Goal: Task Accomplishment & Management: Use online tool/utility

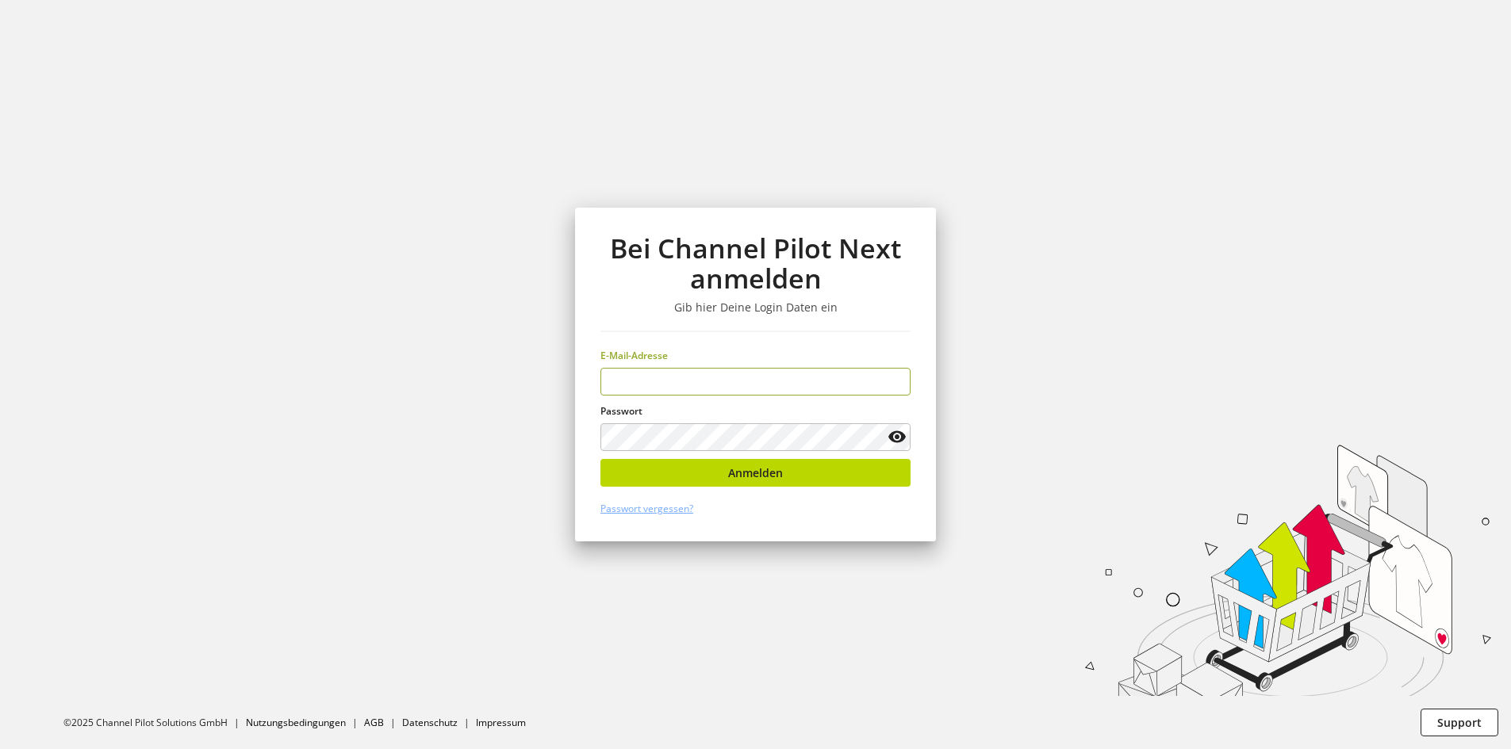
click at [676, 377] on input "email" at bounding box center [755, 382] width 310 height 28
type input "**********"
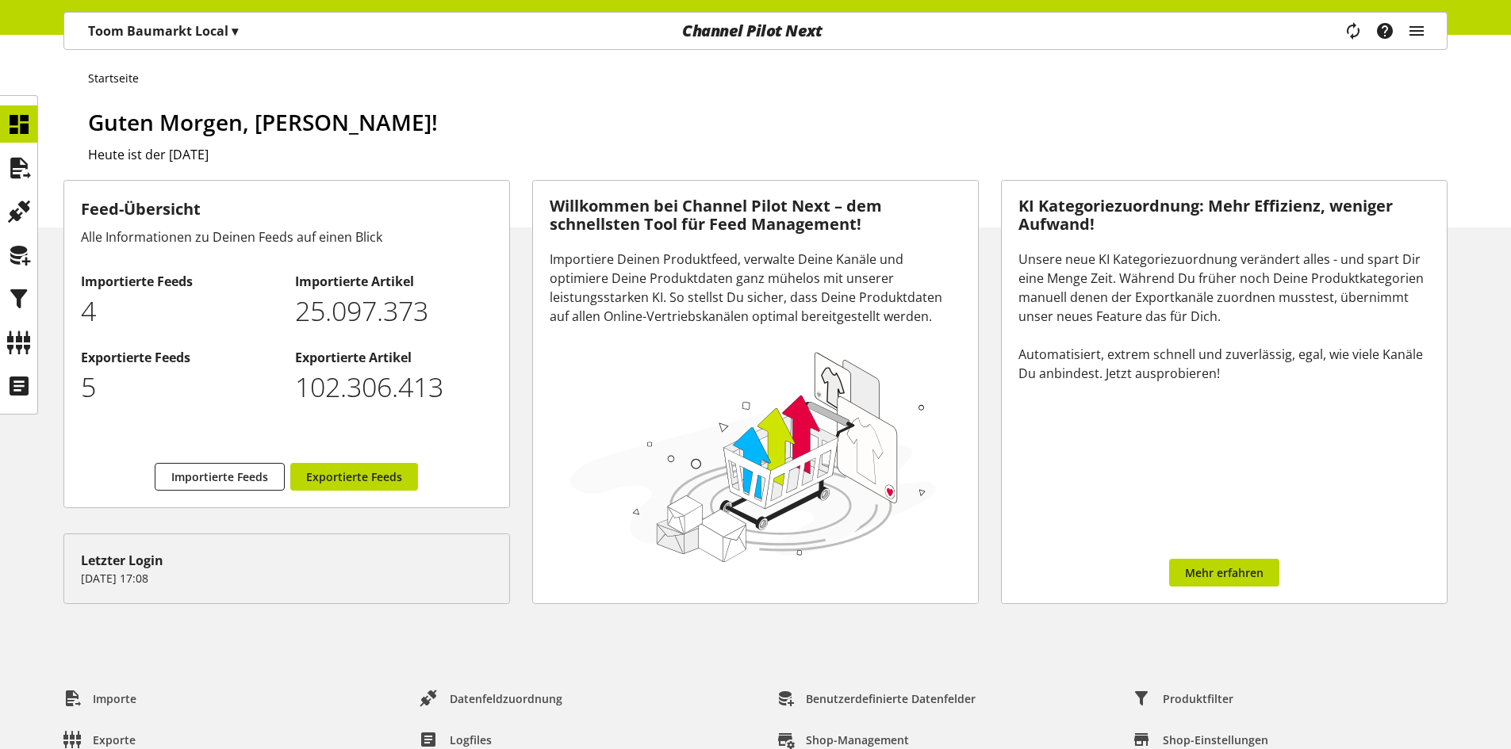
click at [250, 33] on div "Toom Baumarkt Local ▾" at bounding box center [163, 31] width 188 height 29
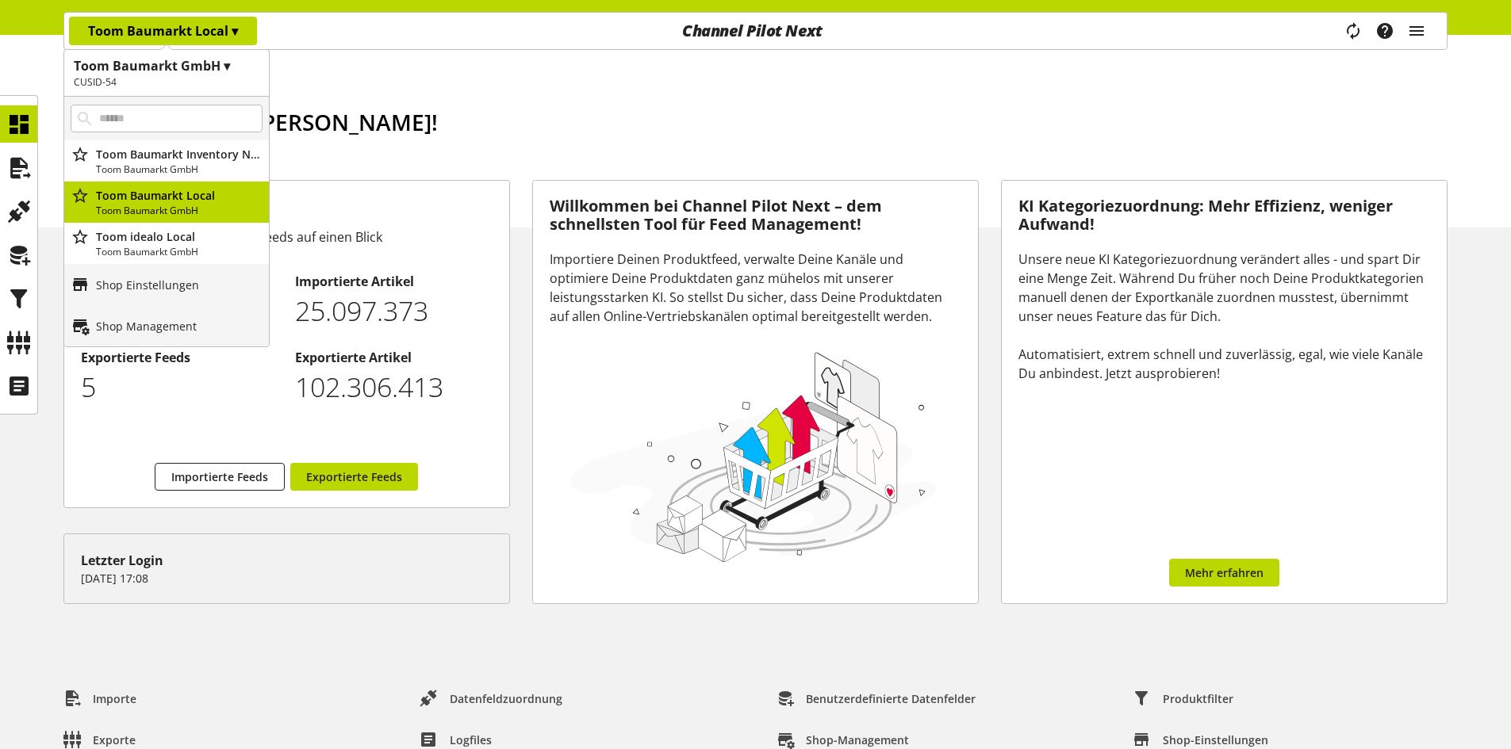
click at [231, 67] on h1 "Toom Baumarkt GmbH ▾" at bounding box center [167, 65] width 186 height 19
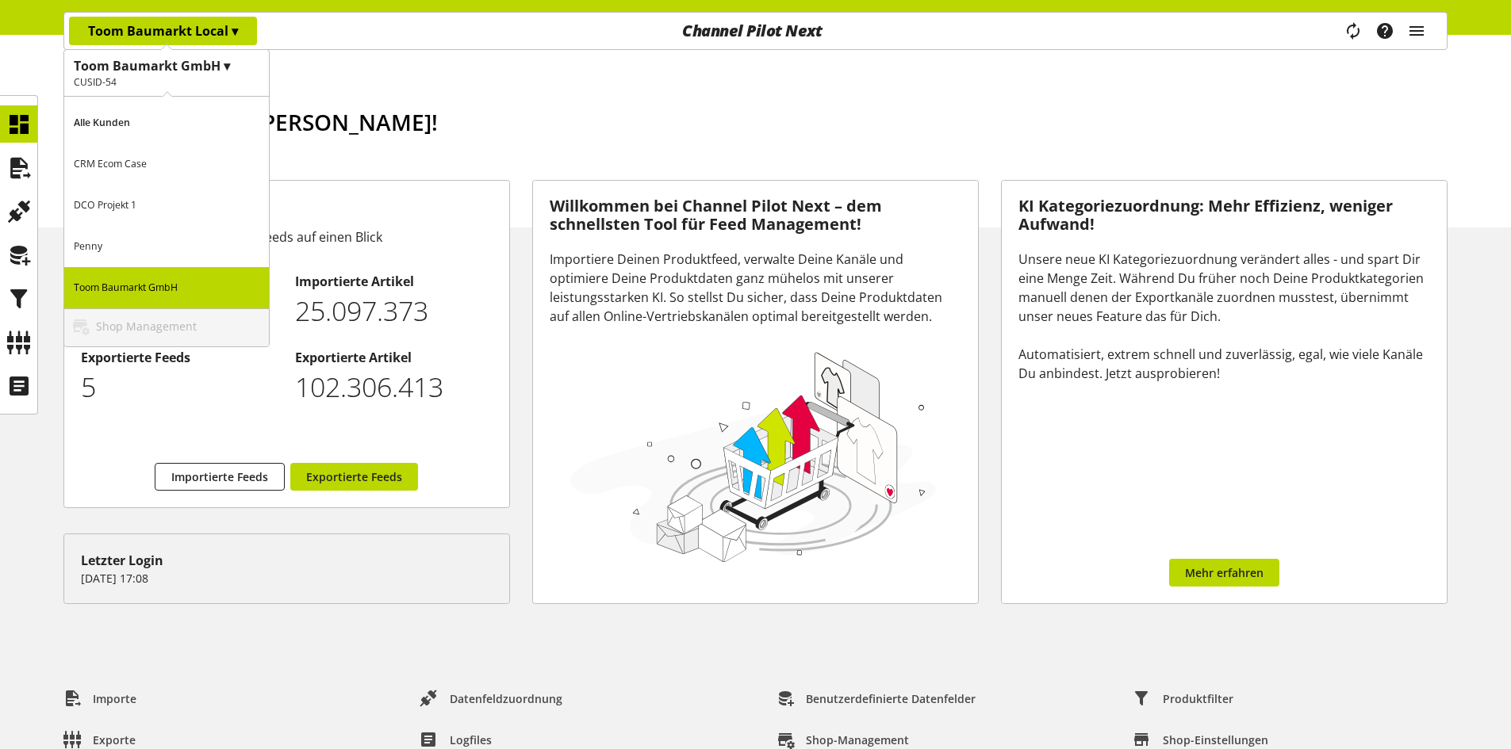
click at [147, 244] on p "Penny" at bounding box center [166, 246] width 205 height 41
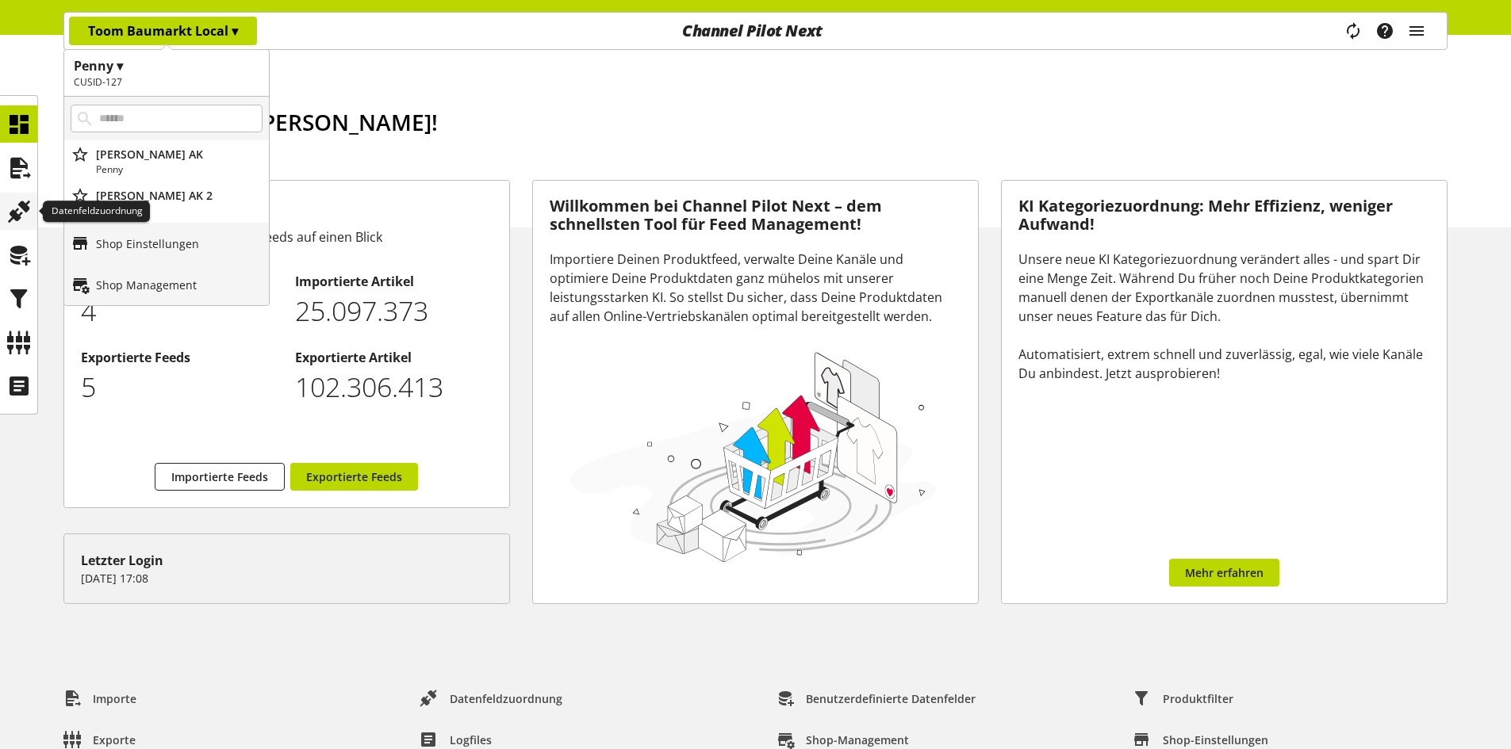
click at [14, 204] on icon at bounding box center [18, 212] width 25 height 32
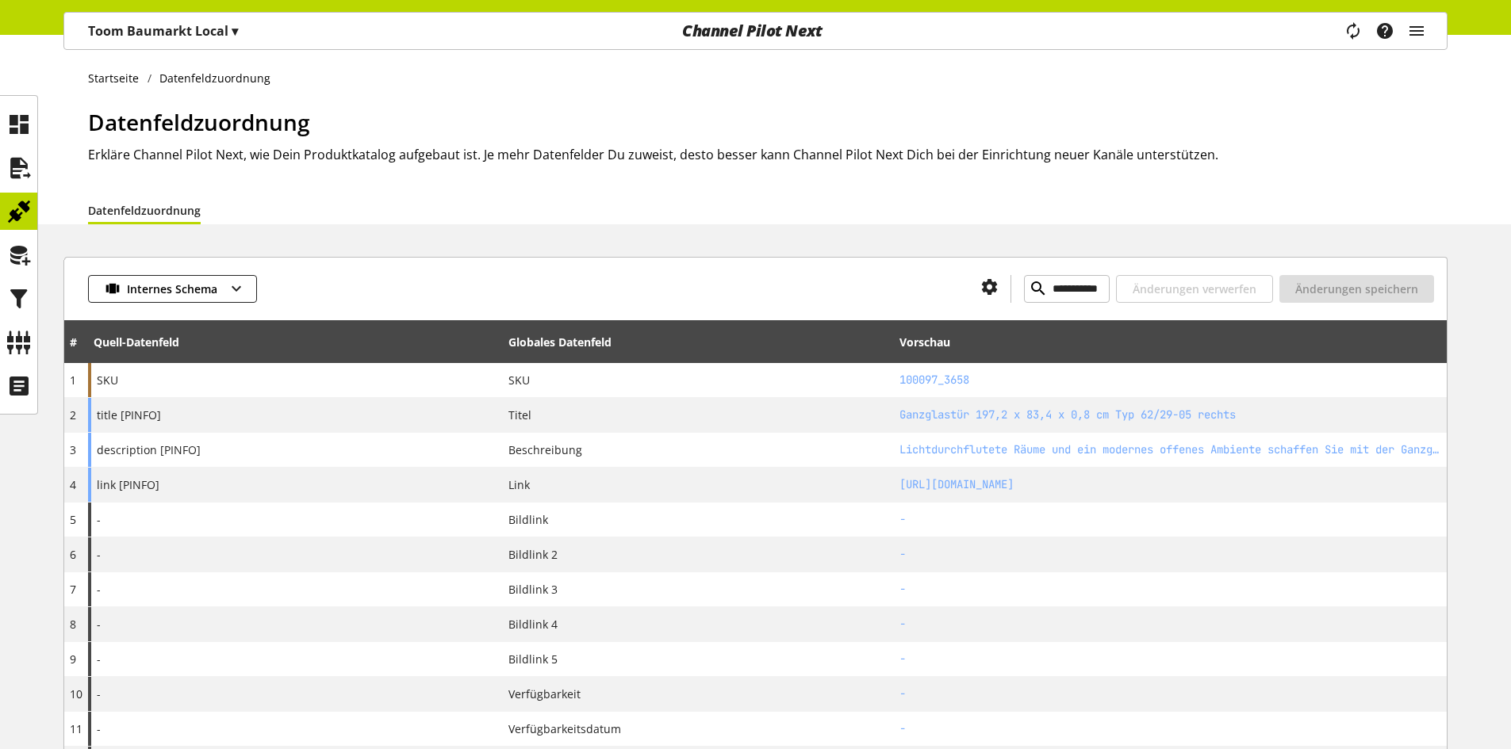
click at [236, 23] on span "▾" at bounding box center [235, 30] width 6 height 17
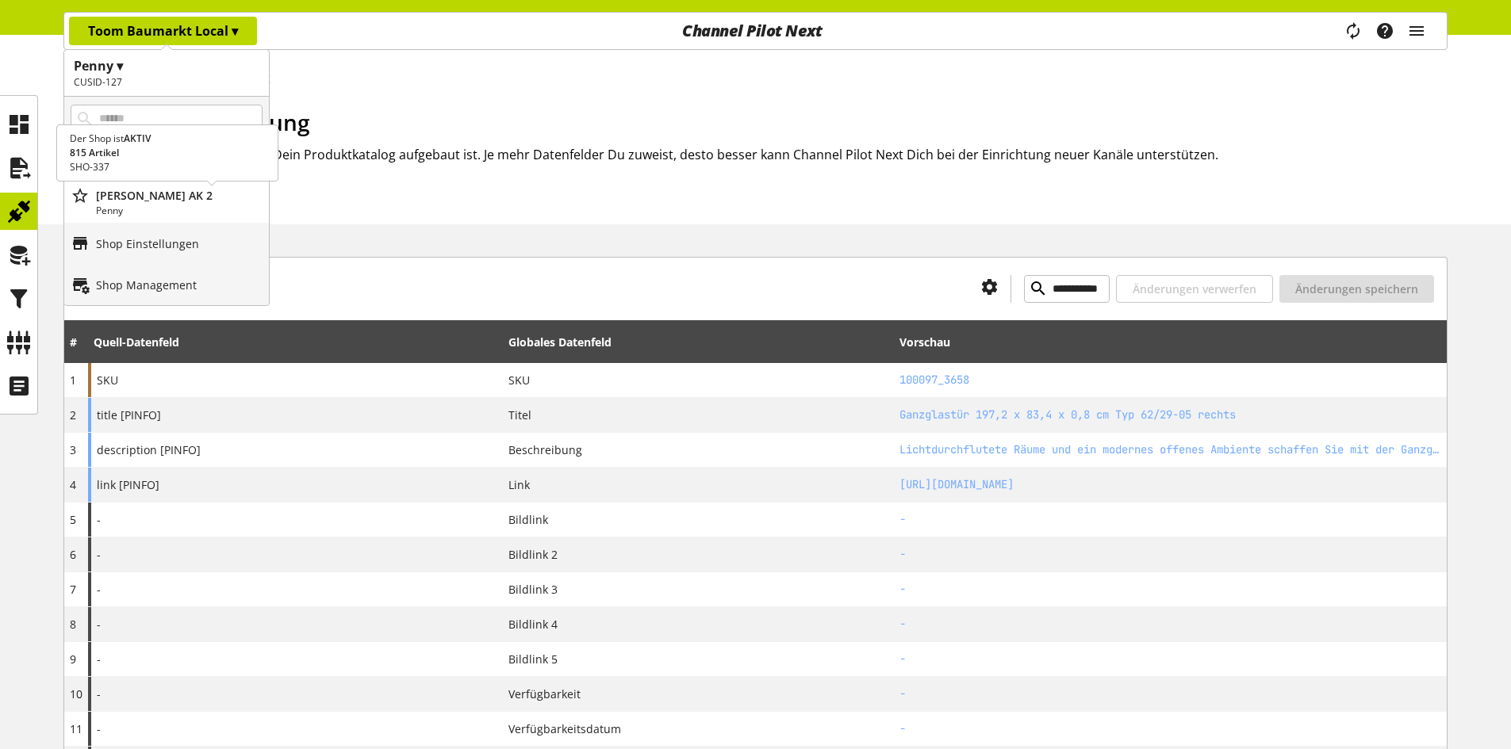
click at [132, 199] on p "[PERSON_NAME] AK 2" at bounding box center [179, 195] width 167 height 17
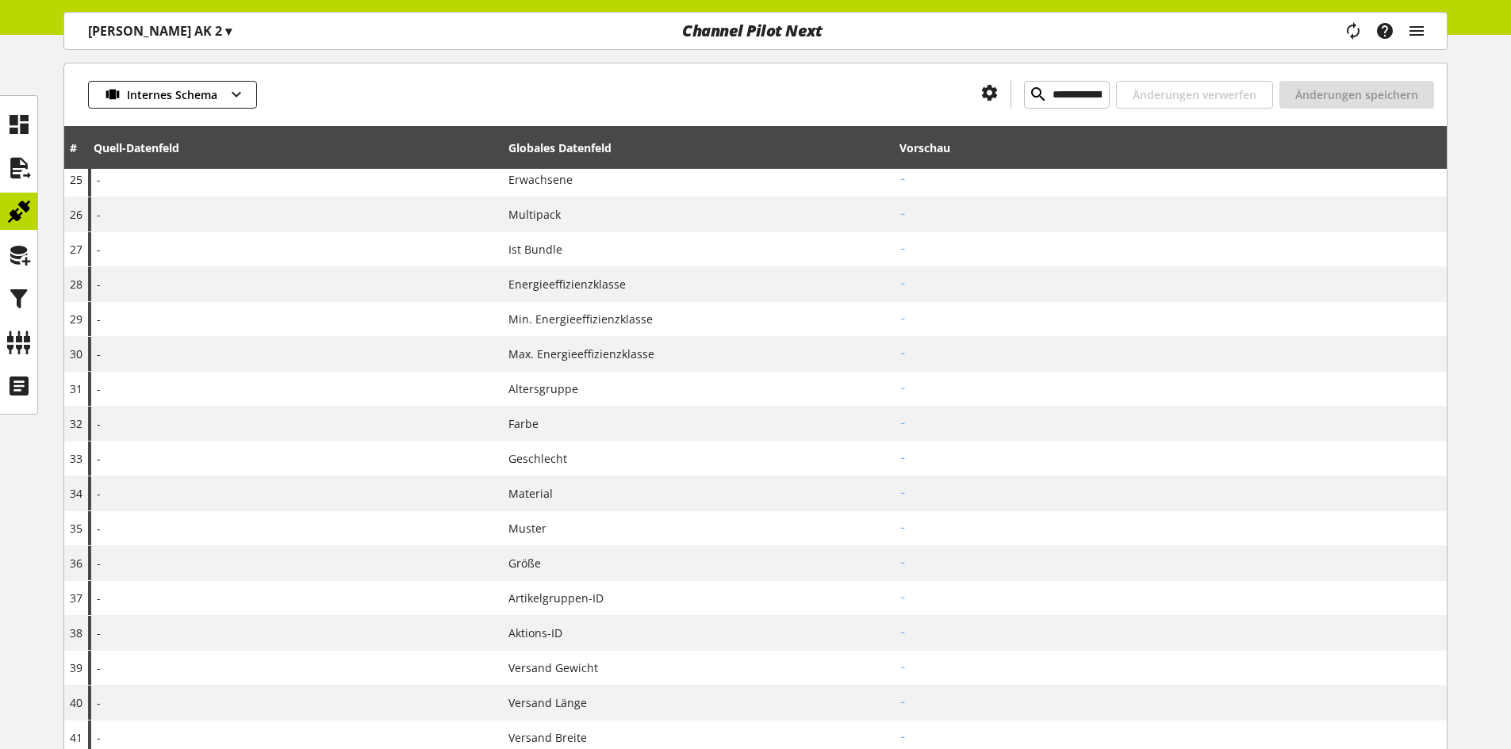
scroll to position [1190, 0]
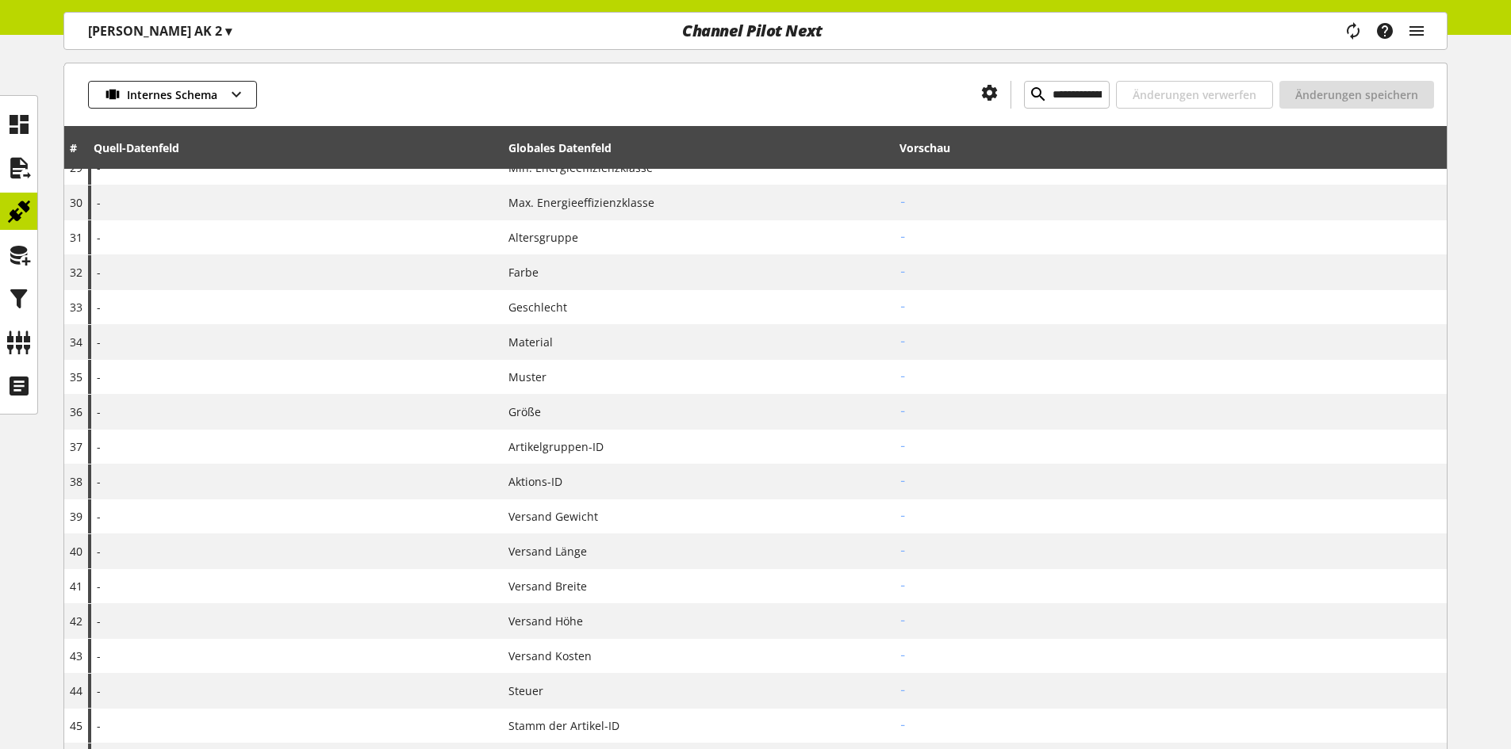
click at [159, 36] on p "PENNY AK 2 ▾" at bounding box center [160, 30] width 144 height 19
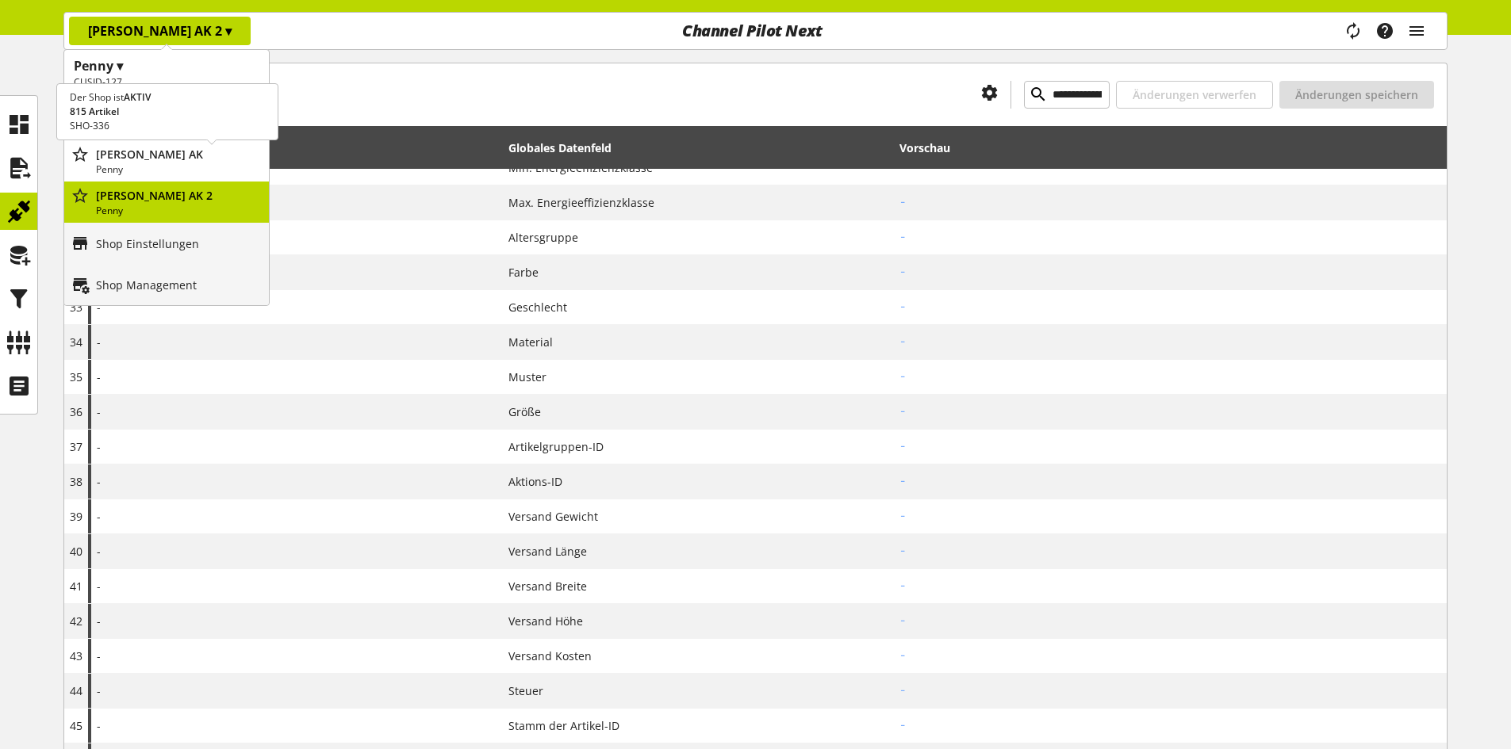
click at [166, 161] on p "[PERSON_NAME] AK" at bounding box center [179, 154] width 167 height 17
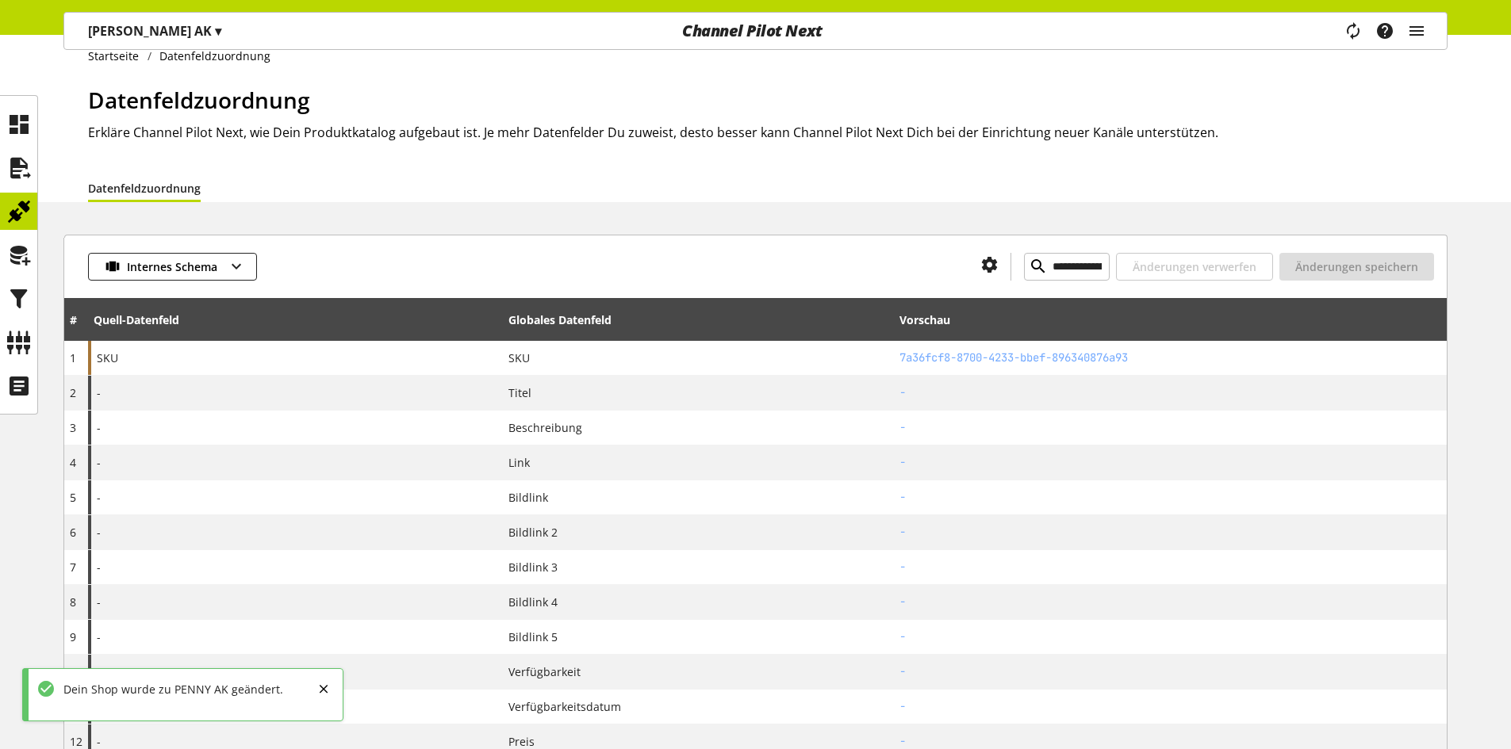
scroll to position [0, 0]
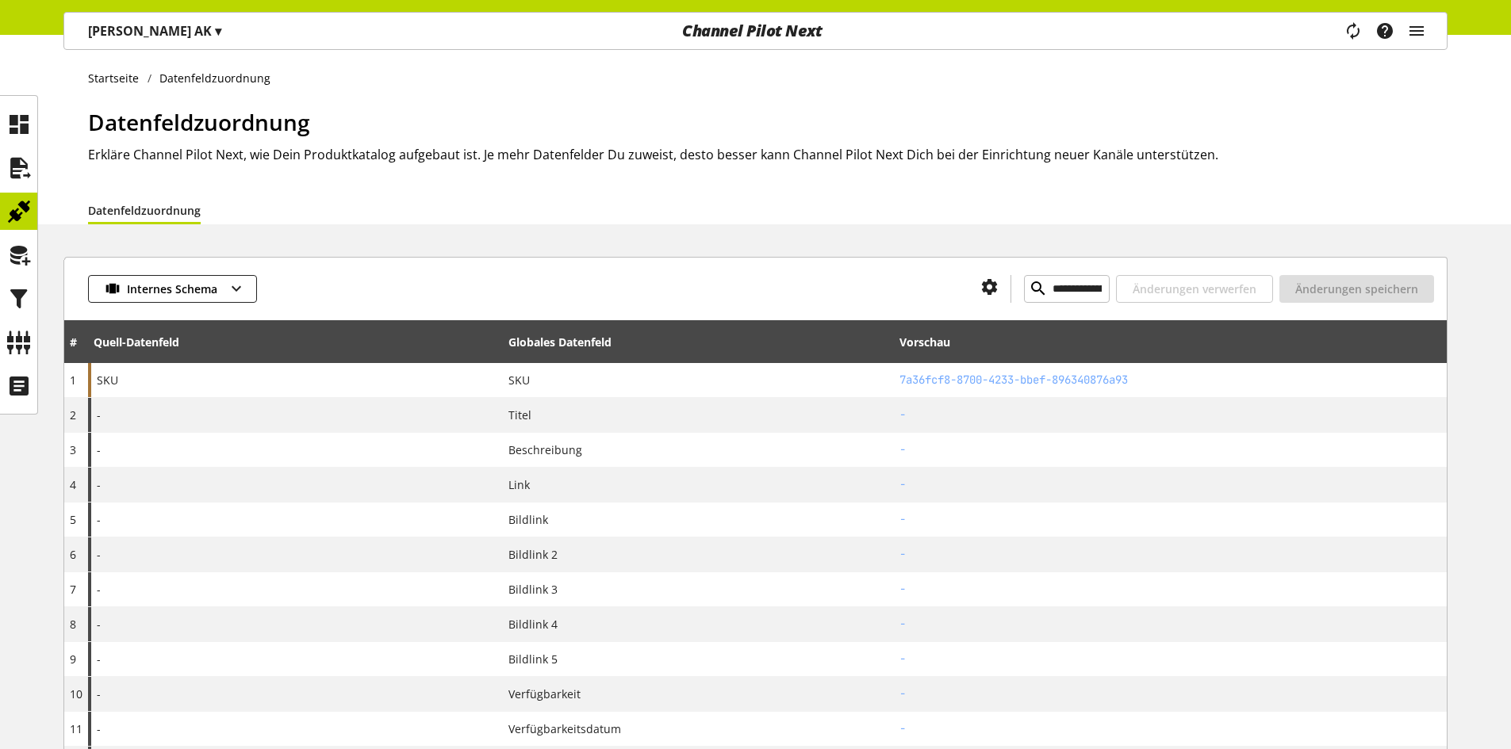
click at [150, 36] on p "PENNY AK ▾" at bounding box center [154, 30] width 133 height 19
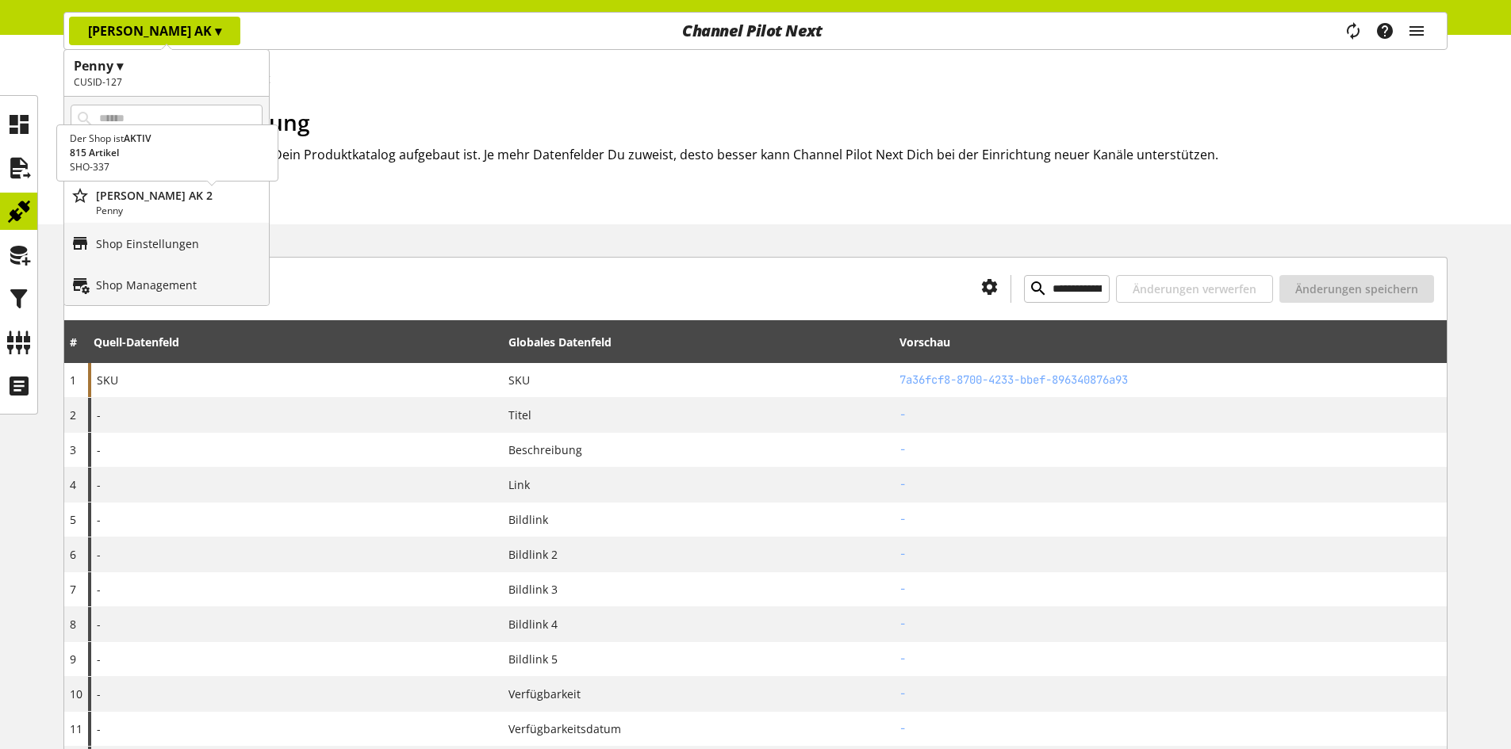
click at [151, 201] on p "[PERSON_NAME] AK 2" at bounding box center [179, 195] width 167 height 17
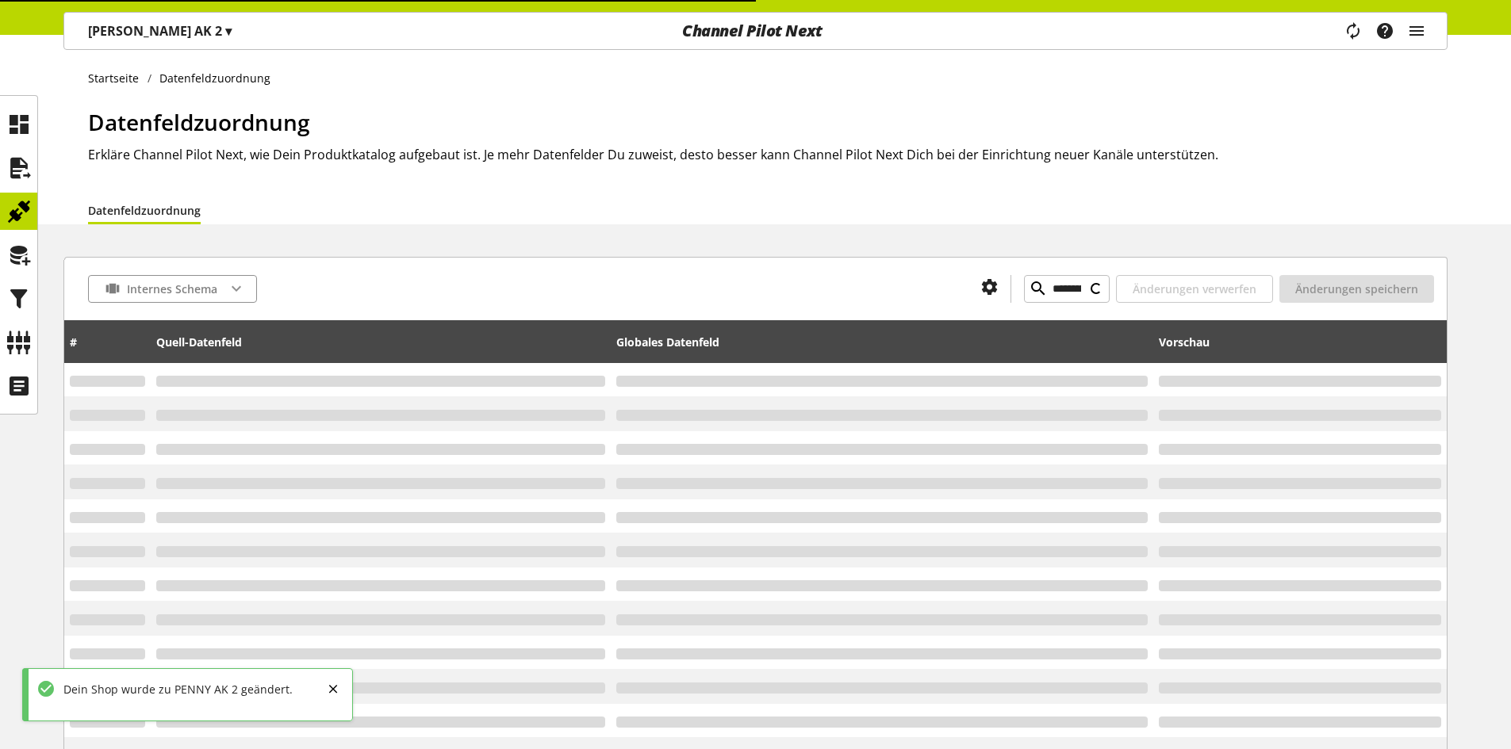
type input "**********"
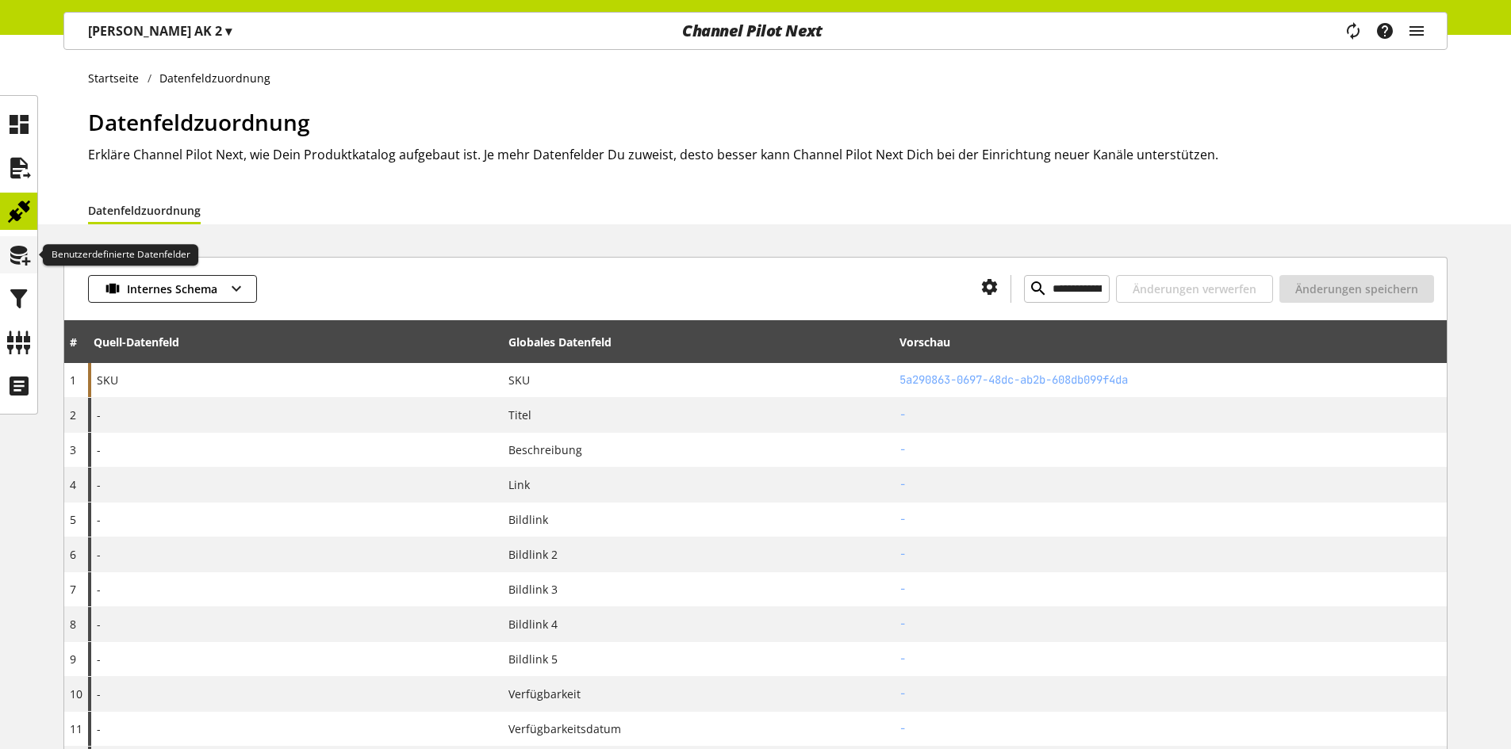
click at [10, 254] on icon at bounding box center [18, 256] width 25 height 32
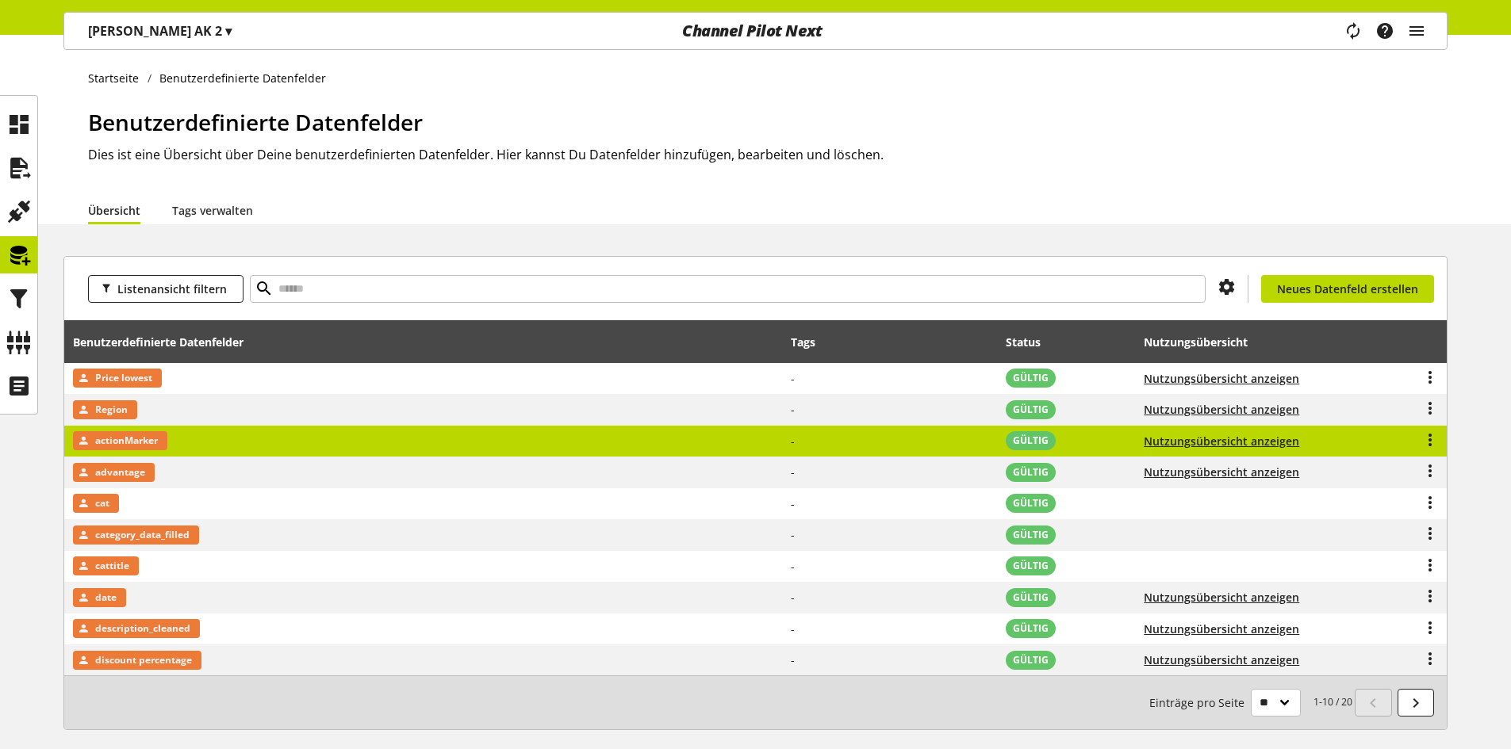
scroll to position [72, 0]
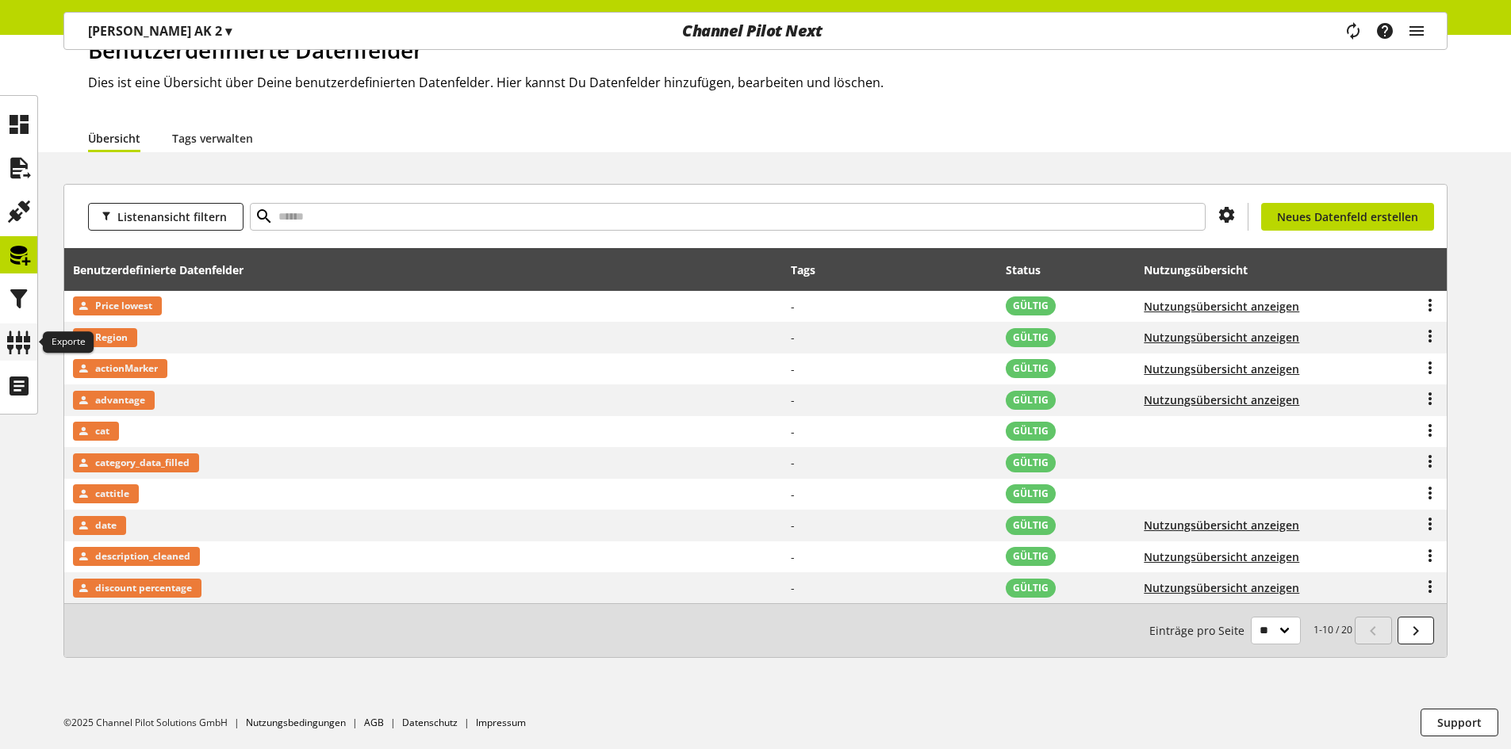
click at [21, 340] on icon at bounding box center [18, 343] width 25 height 32
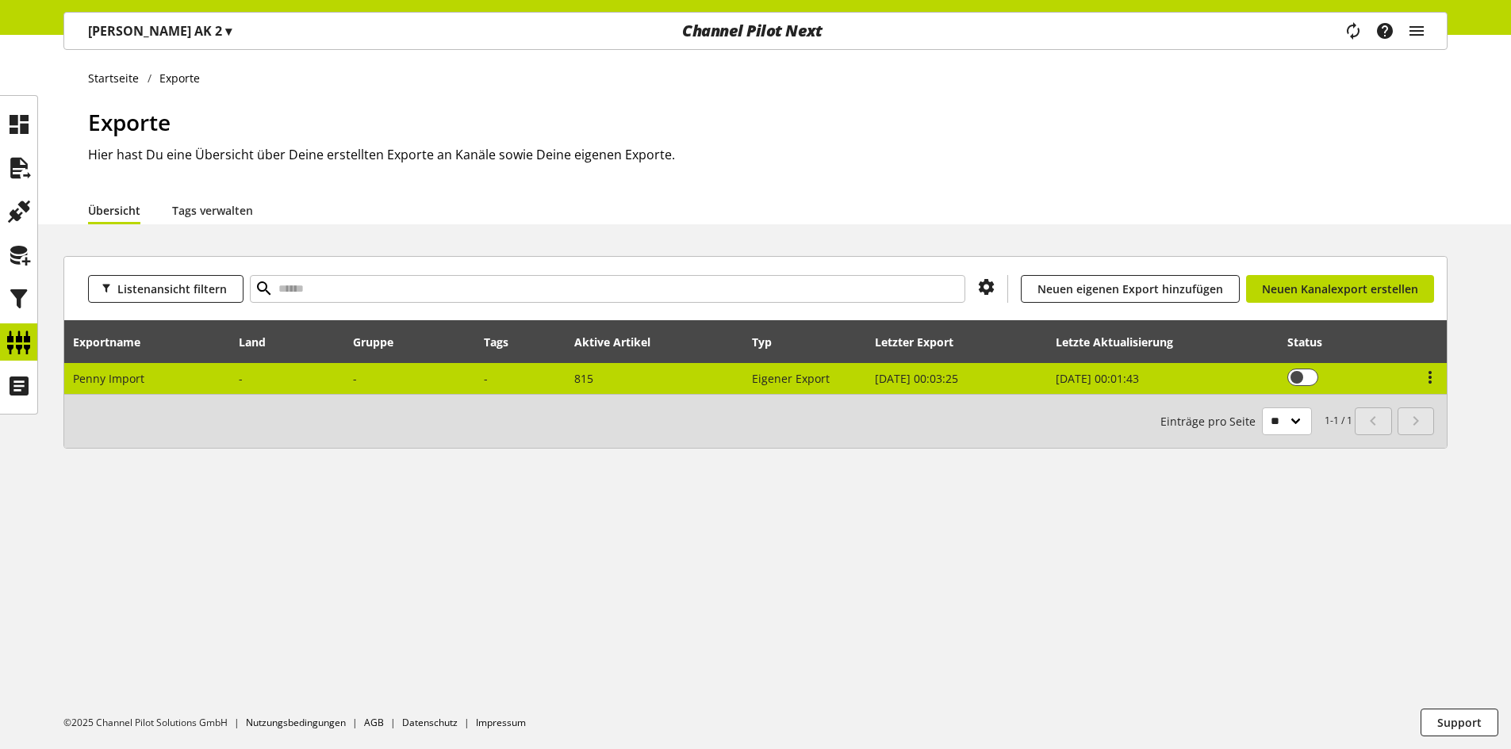
click at [195, 382] on td "Penny Import" at bounding box center [147, 378] width 167 height 31
select select "********"
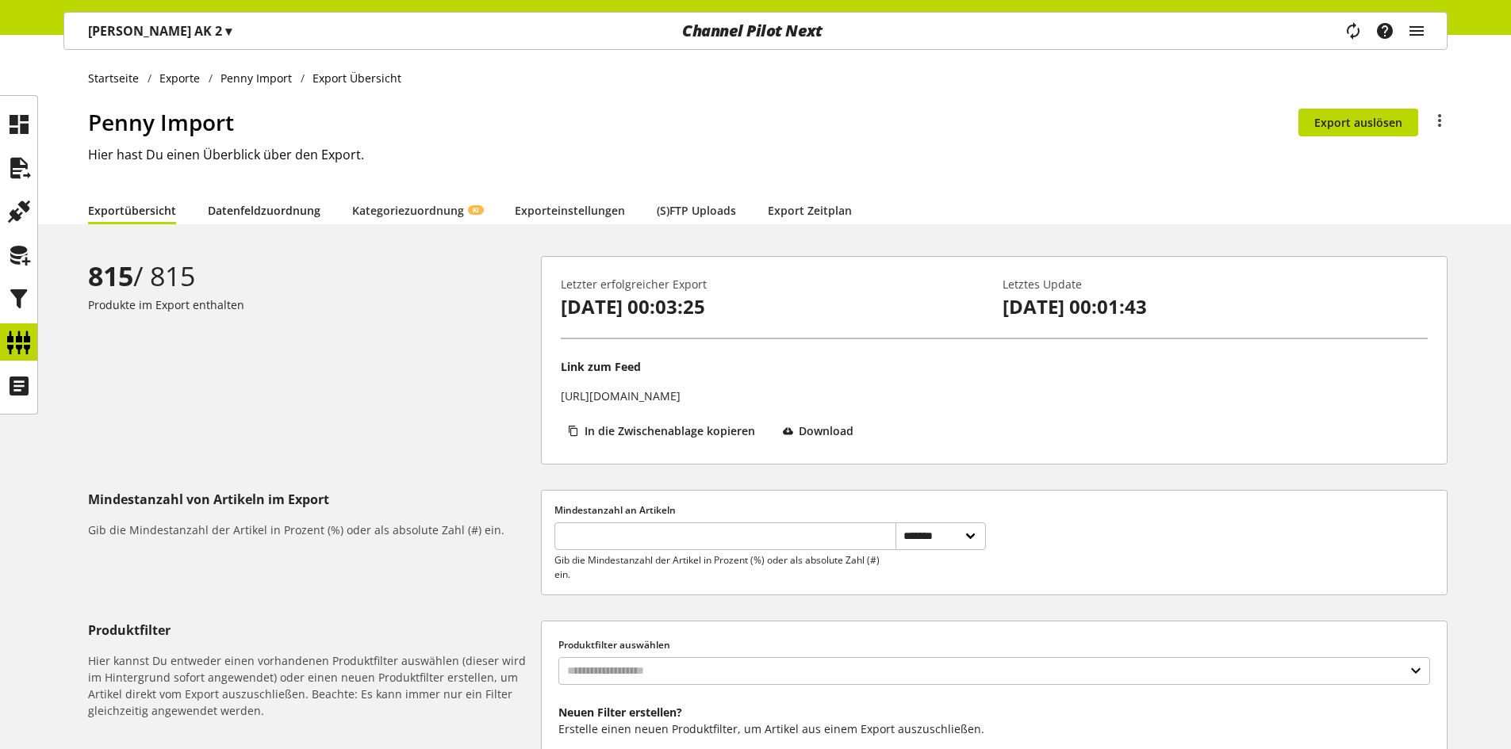
click at [251, 204] on link "Datenfeldzuordnung" at bounding box center [264, 210] width 113 height 17
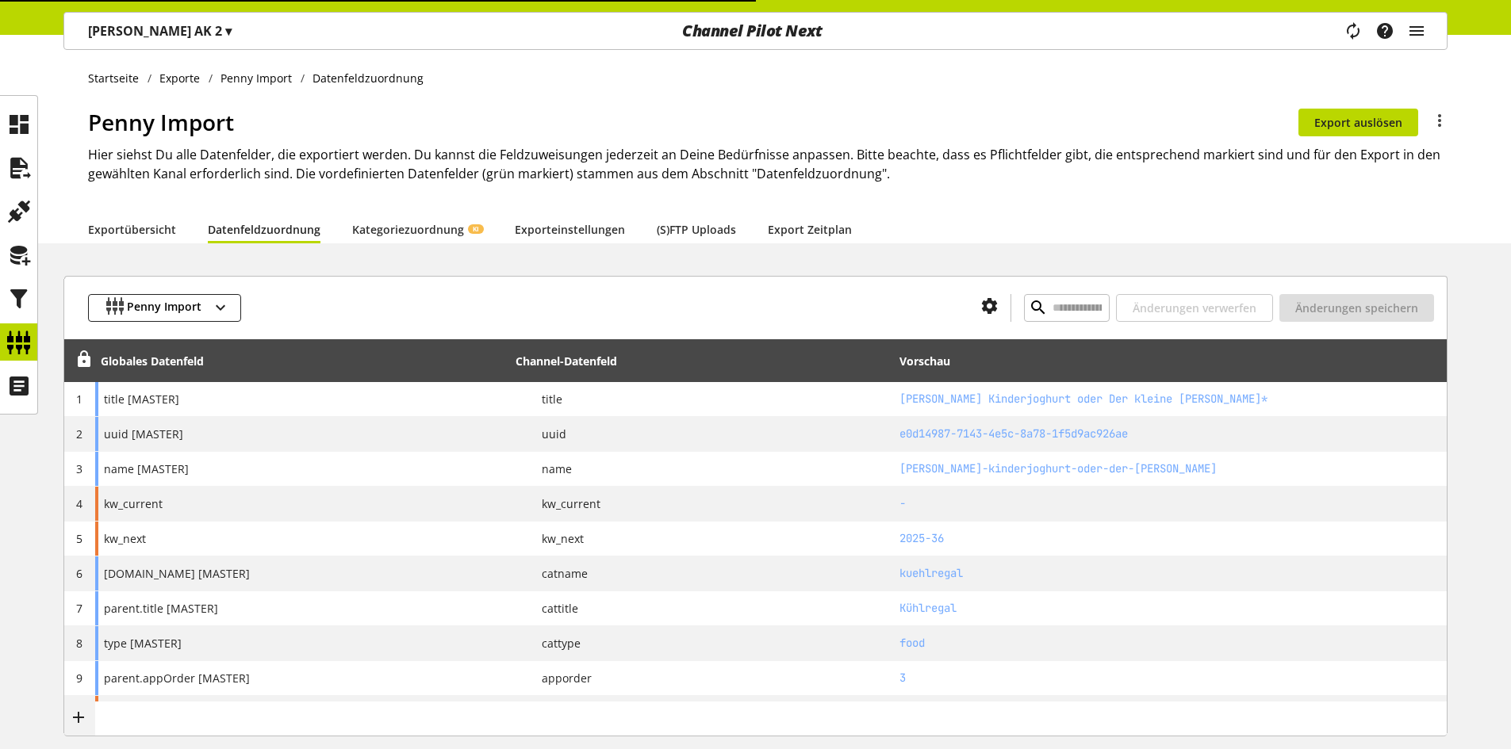
type input "**********"
click at [742, 105] on h1 "Penny Import" at bounding box center [693, 121] width 1210 height 33
